Goal: Task Accomplishment & Management: Use online tool/utility

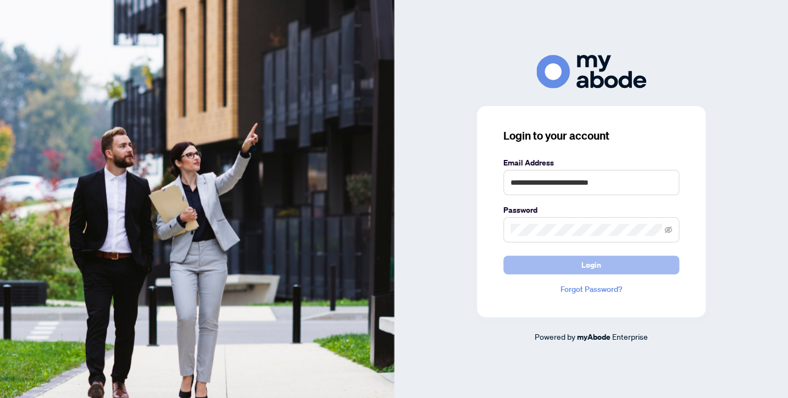
click at [548, 265] on button "Login" at bounding box center [591, 264] width 176 height 19
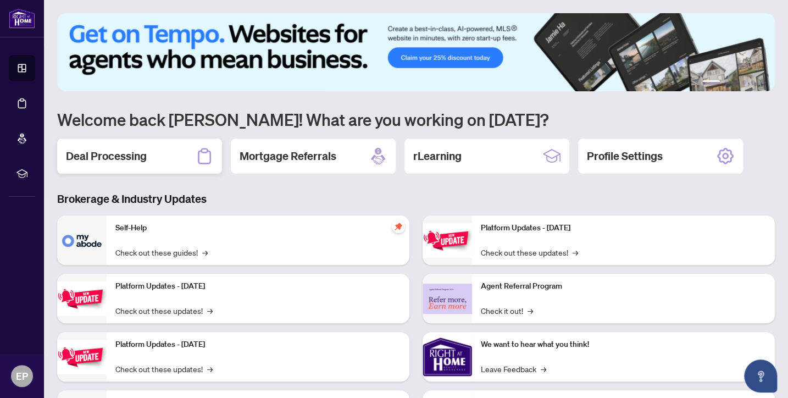
click at [120, 158] on h2 "Deal Processing" at bounding box center [106, 155] width 81 height 15
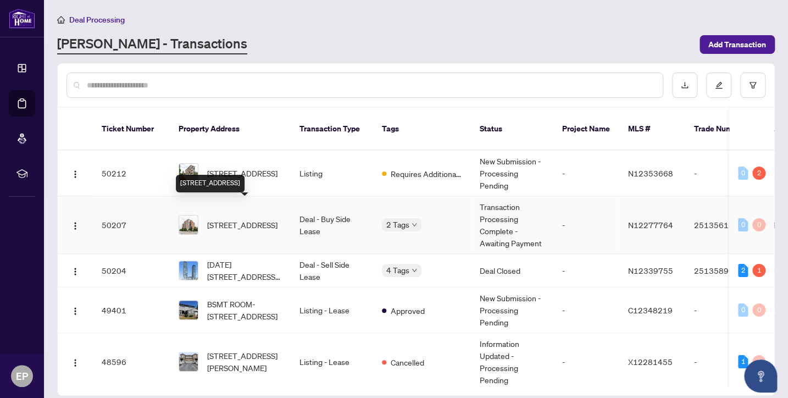
click at [237, 219] on span "[STREET_ADDRESS]" at bounding box center [242, 225] width 70 height 12
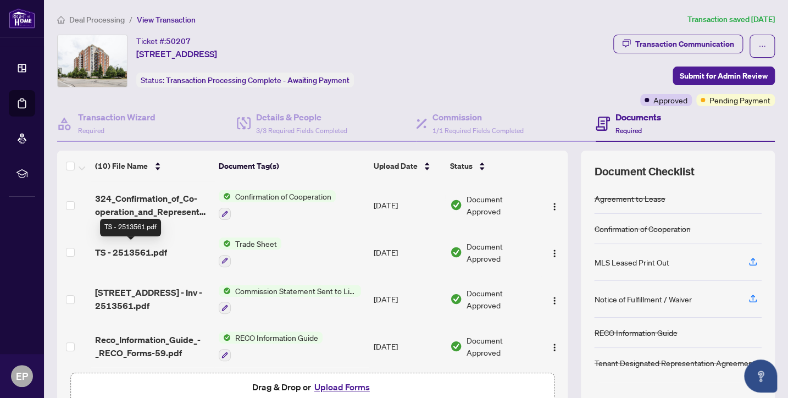
click at [147, 253] on span "TS - 2513561.pdf" at bounding box center [131, 252] width 72 height 13
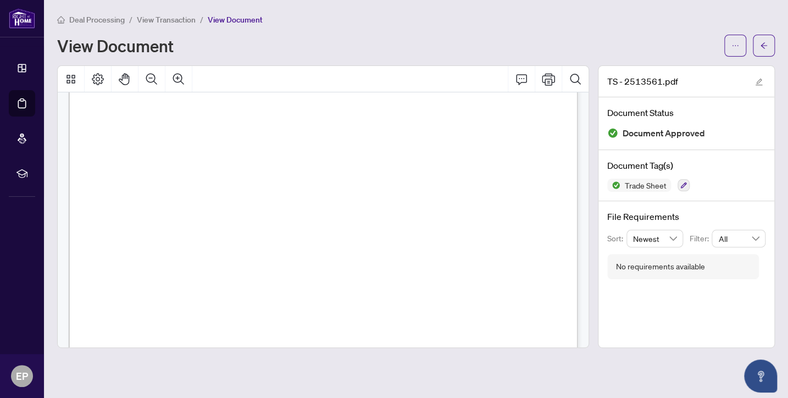
scroll to position [141, 0]
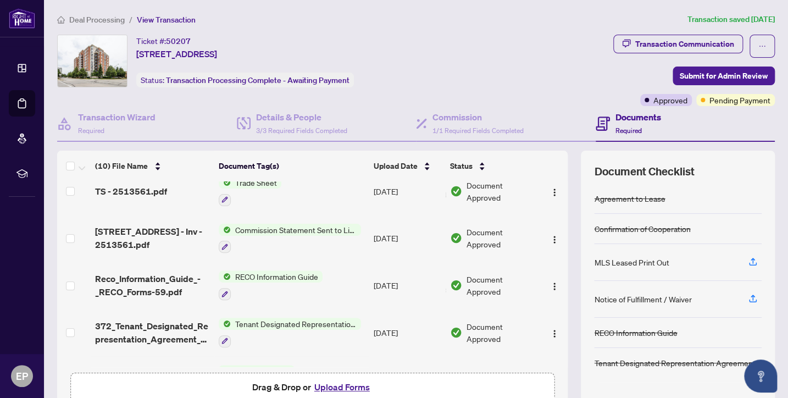
scroll to position [60, 0]
click at [160, 193] on span "TS - 2513561.pdf" at bounding box center [131, 191] width 72 height 13
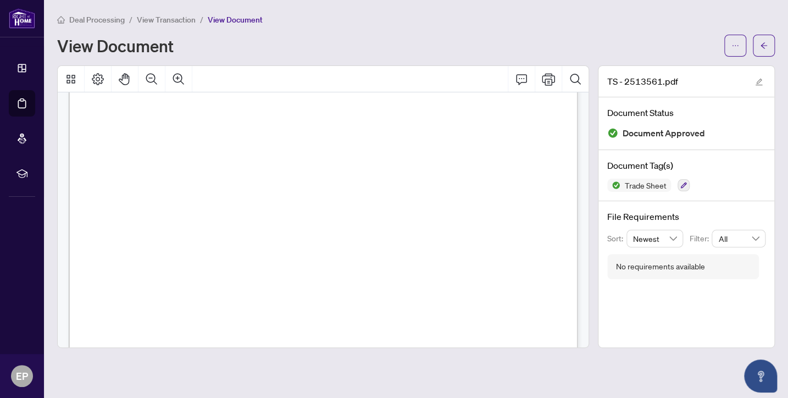
scroll to position [142, 0]
